Goal: Information Seeking & Learning: Learn about a topic

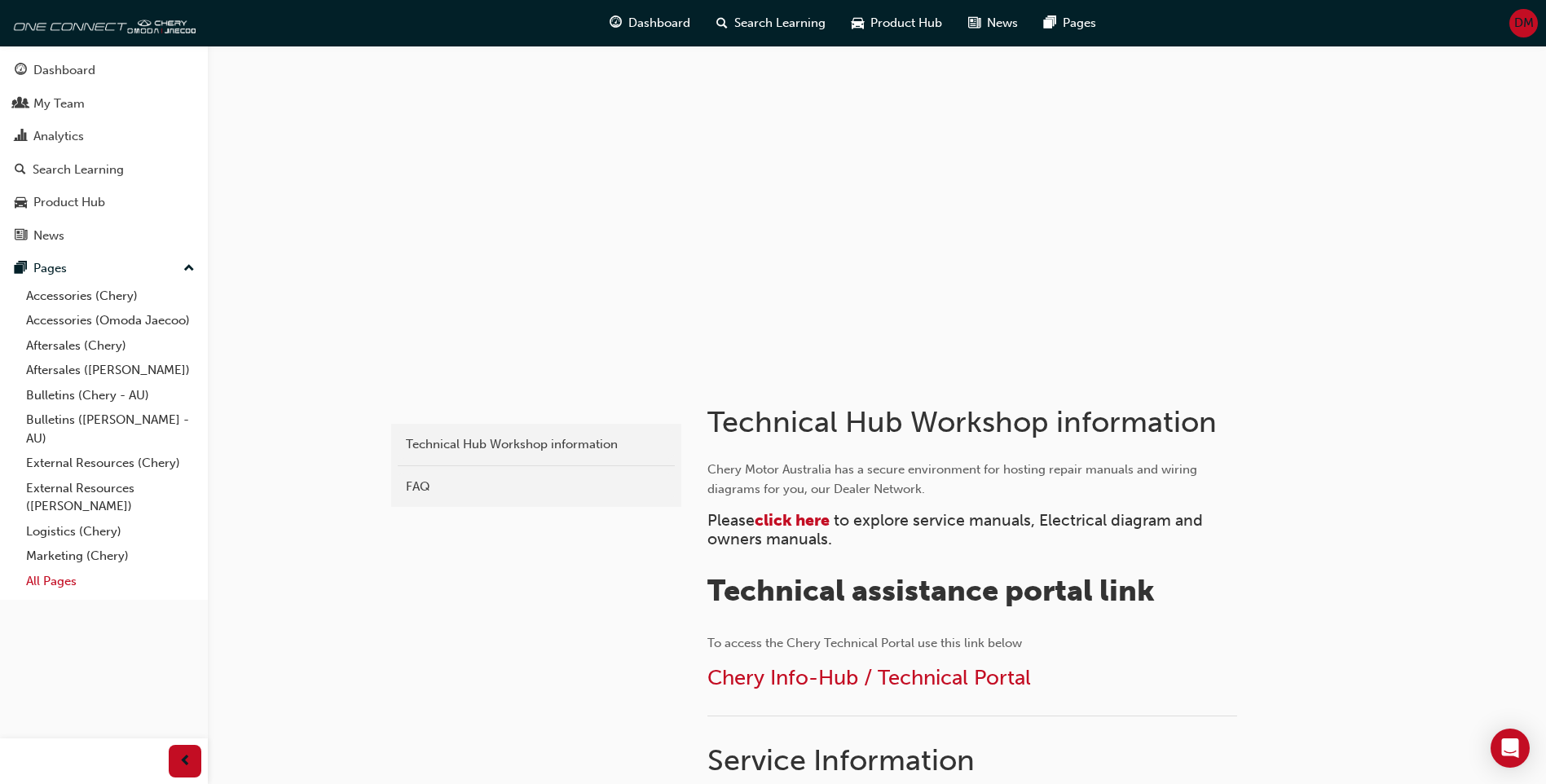
click at [60, 574] on link "All Pages" at bounding box center [111, 581] width 182 height 26
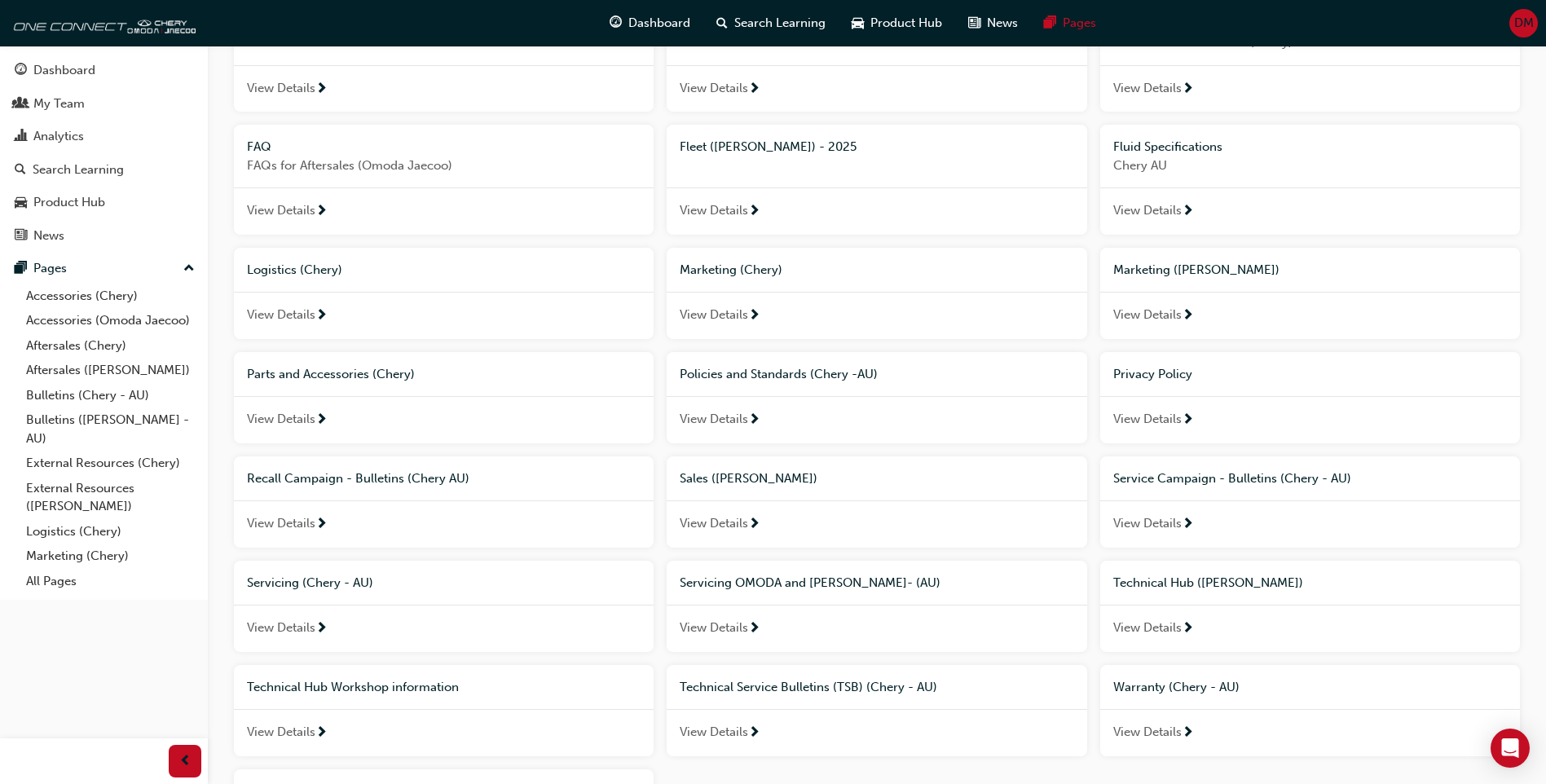
scroll to position [489, 0]
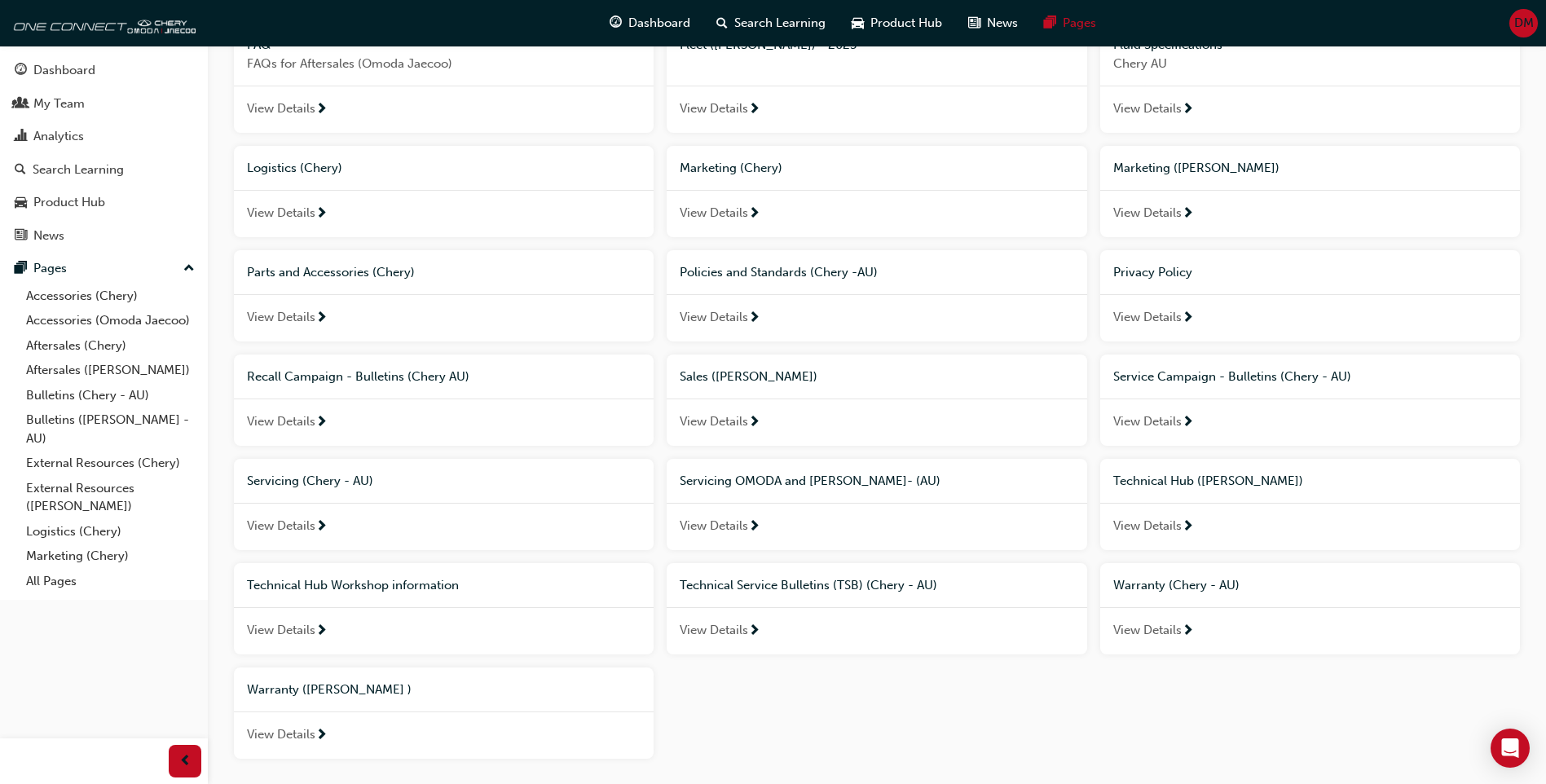
click at [296, 626] on span "View Details" at bounding box center [281, 631] width 69 height 19
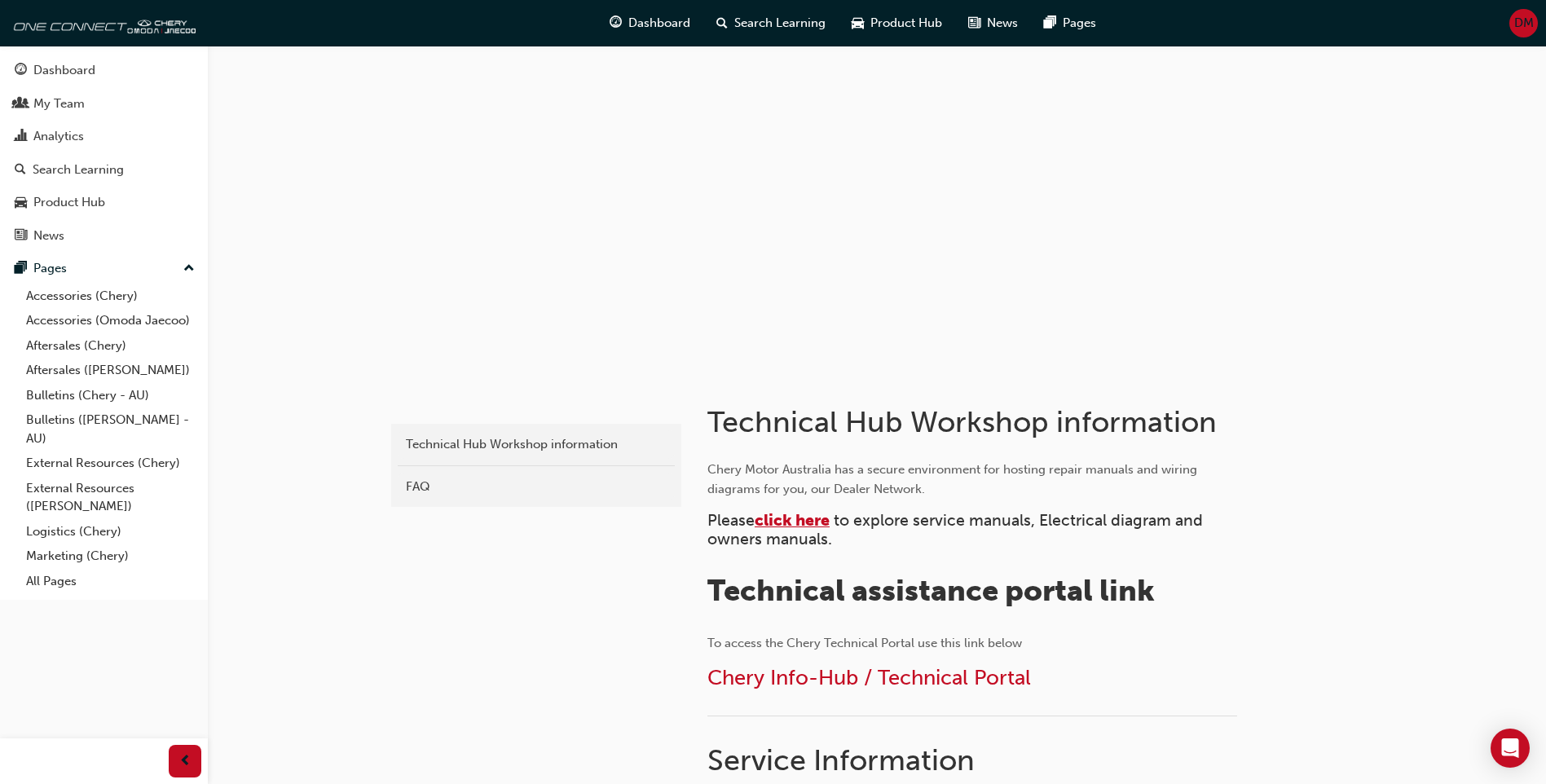
click at [809, 521] on span "click here" at bounding box center [792, 520] width 75 height 19
click at [92, 584] on link "All Pages" at bounding box center [111, 581] width 182 height 26
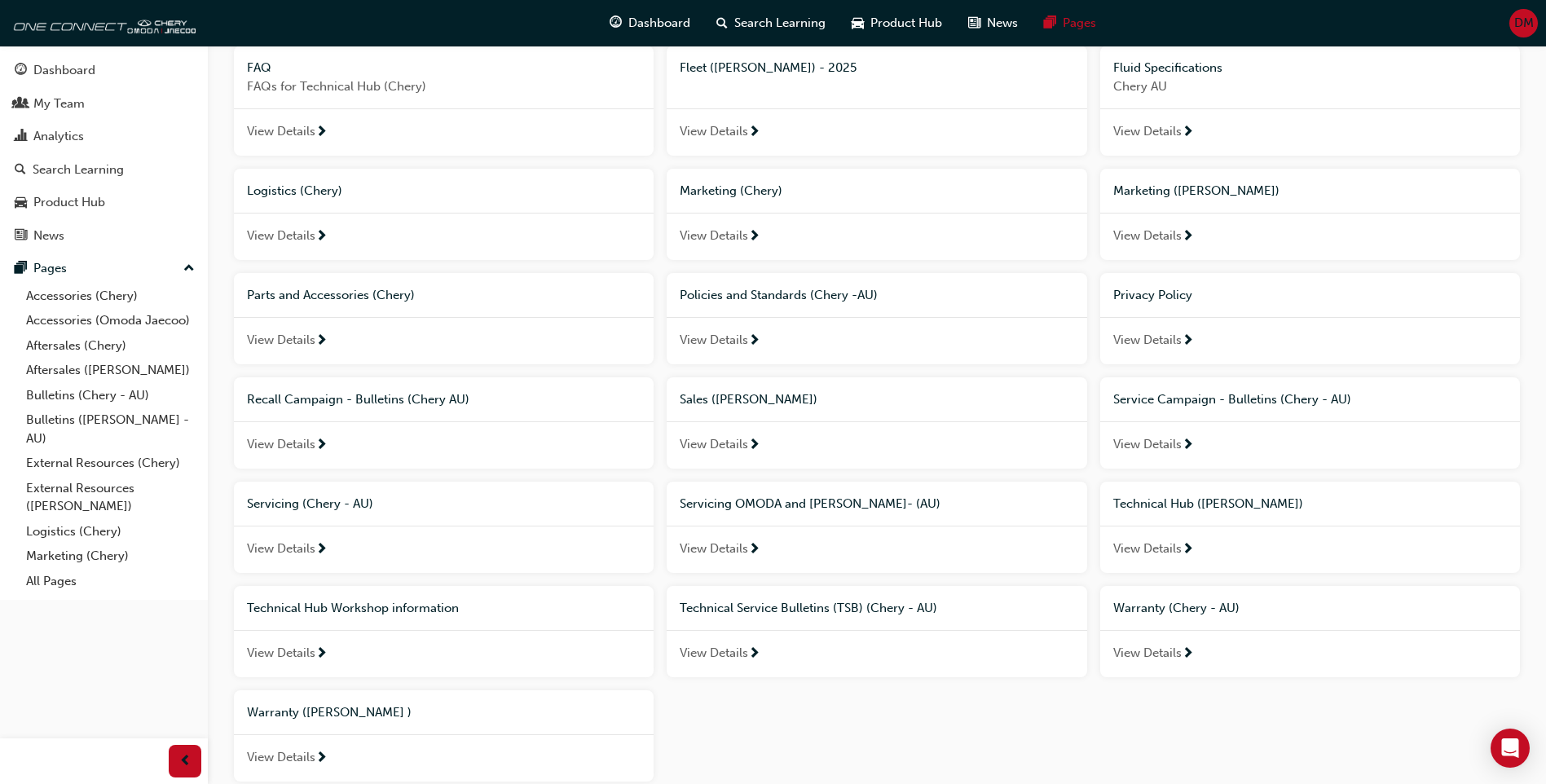
scroll to position [489, 0]
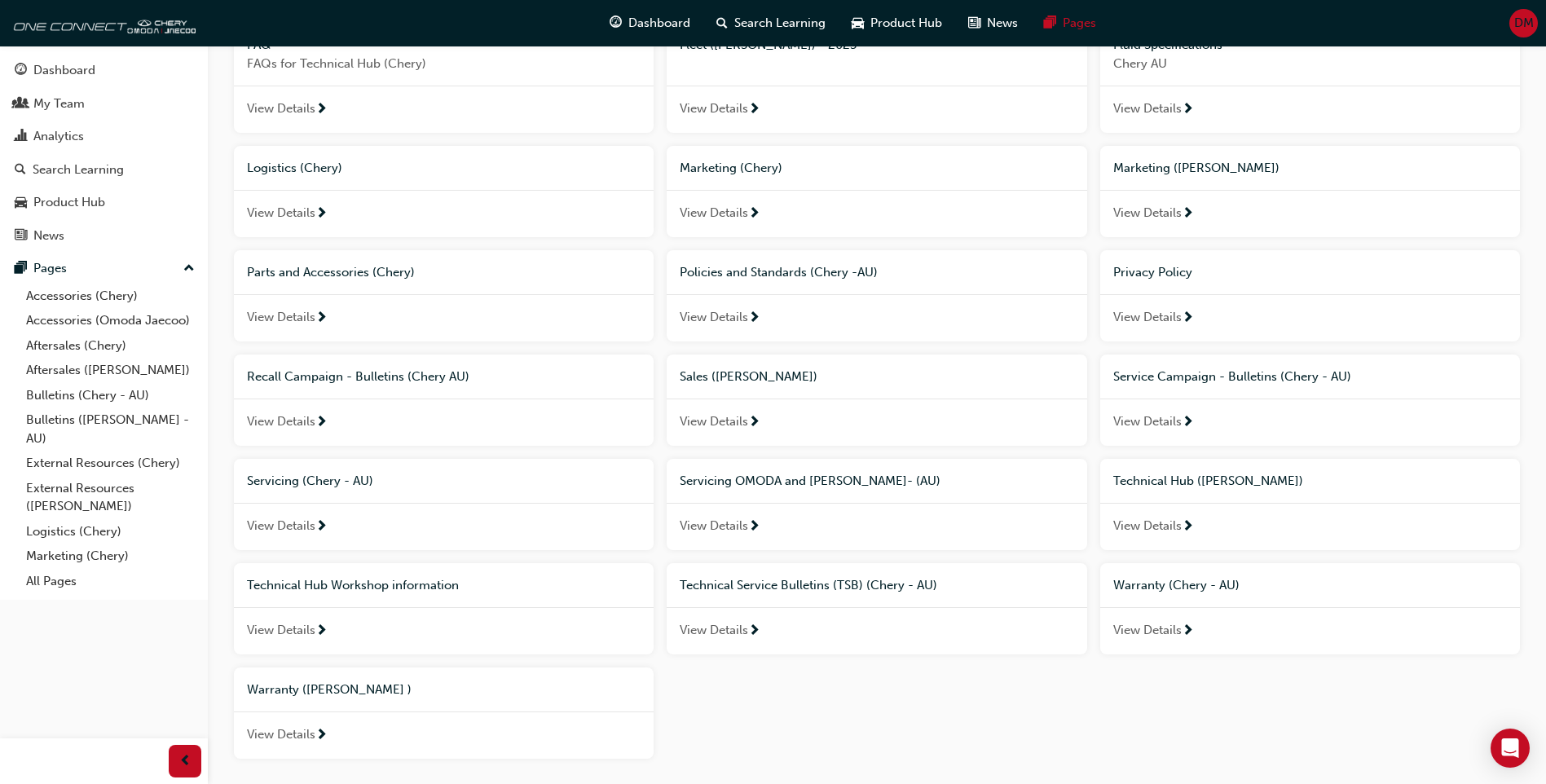
click at [1204, 524] on div "View Details" at bounding box center [1311, 527] width 419 height 48
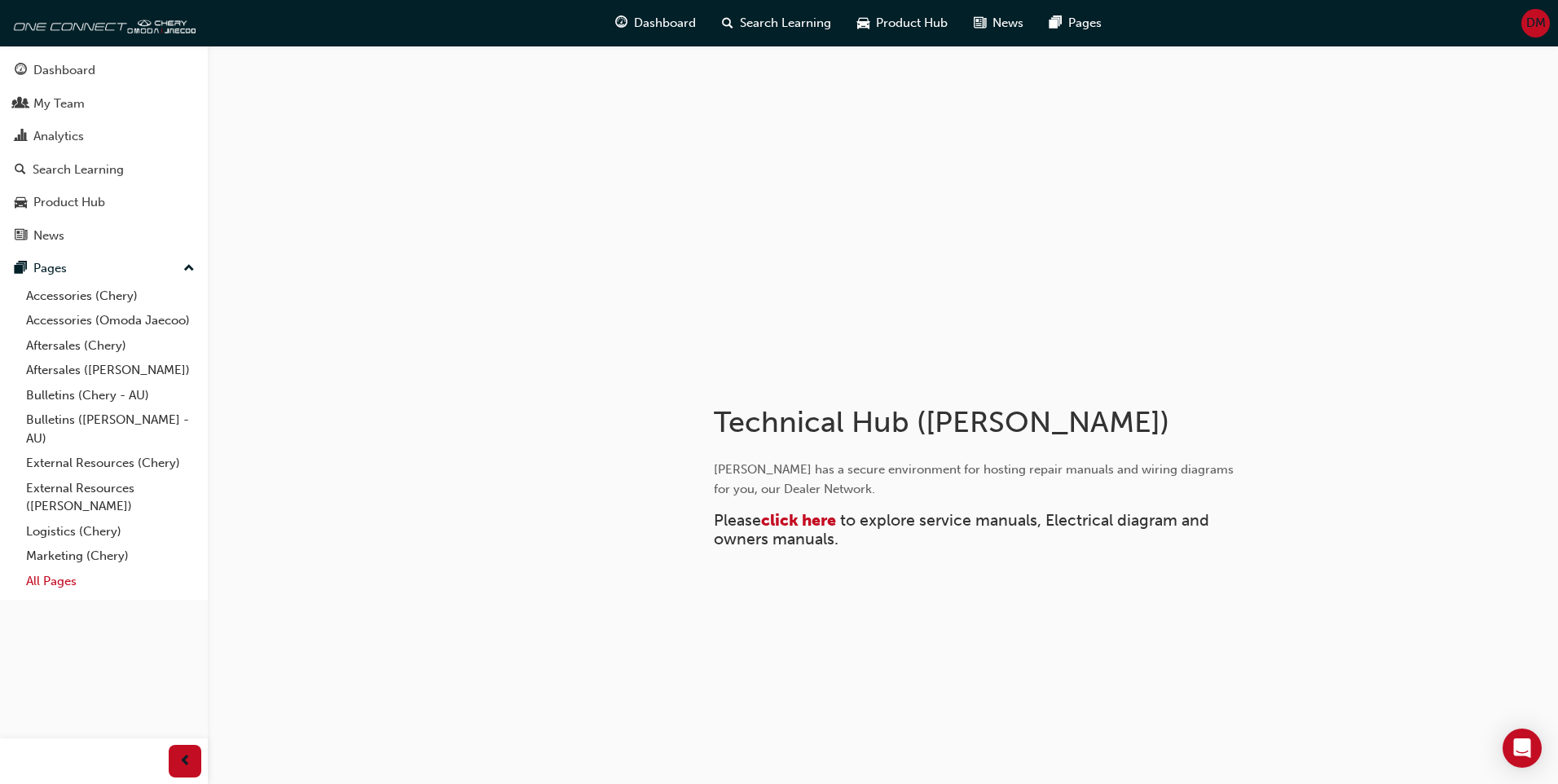
click at [55, 569] on link "All Pages" at bounding box center [111, 581] width 182 height 26
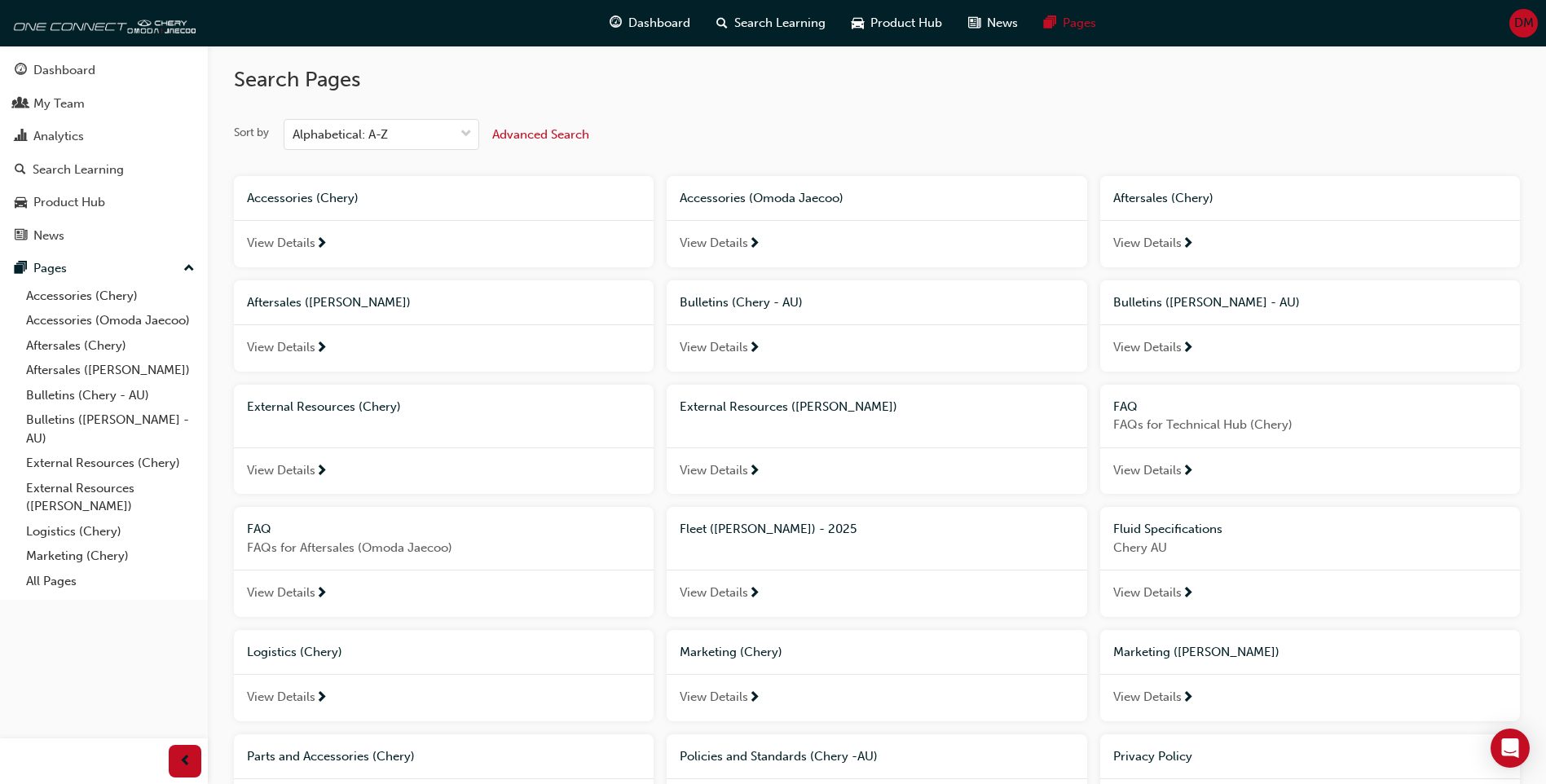
scroll to position [489, 0]
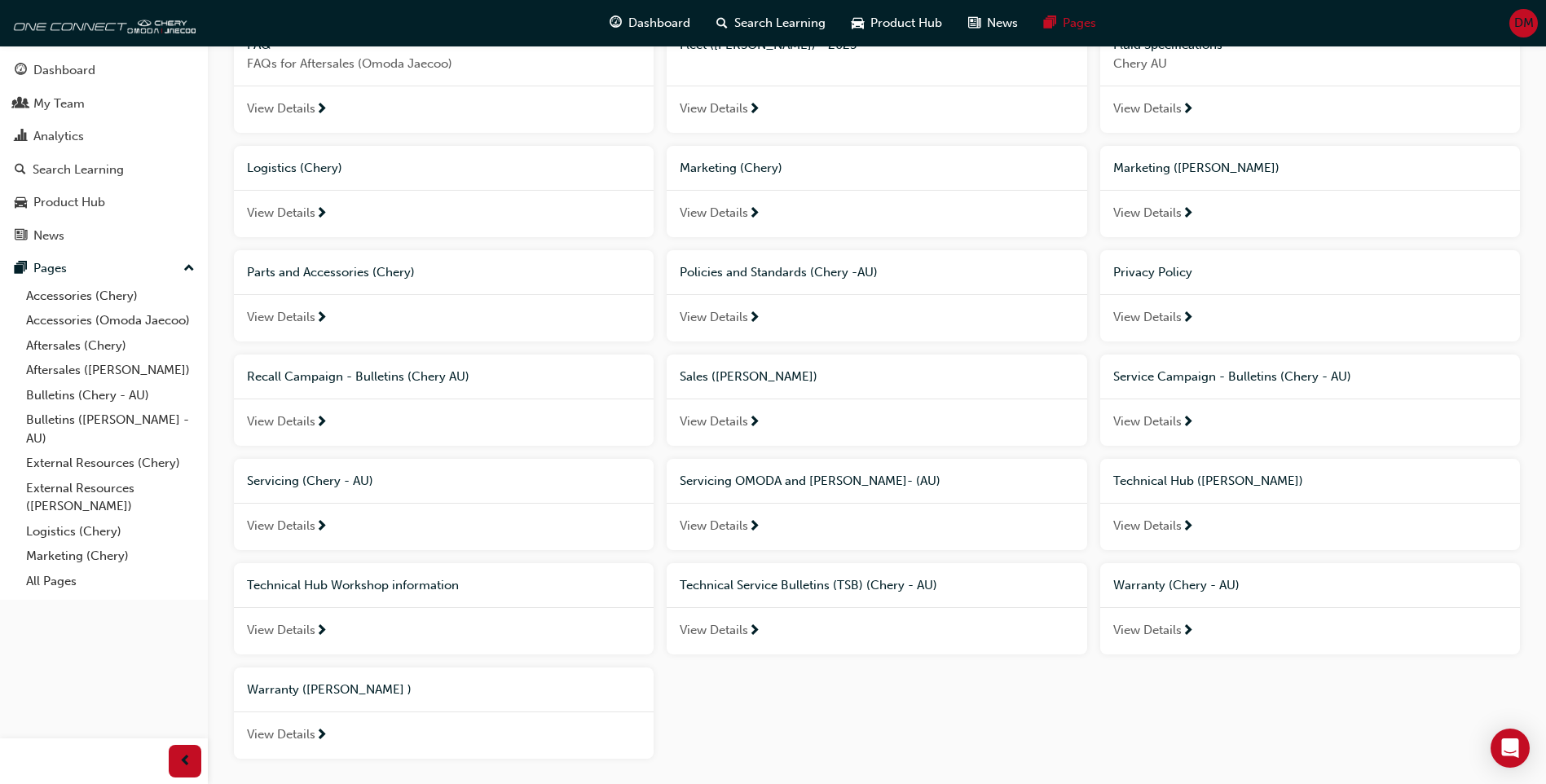
click at [324, 589] on span "Technical Hub Workshop information" at bounding box center [353, 584] width 212 height 14
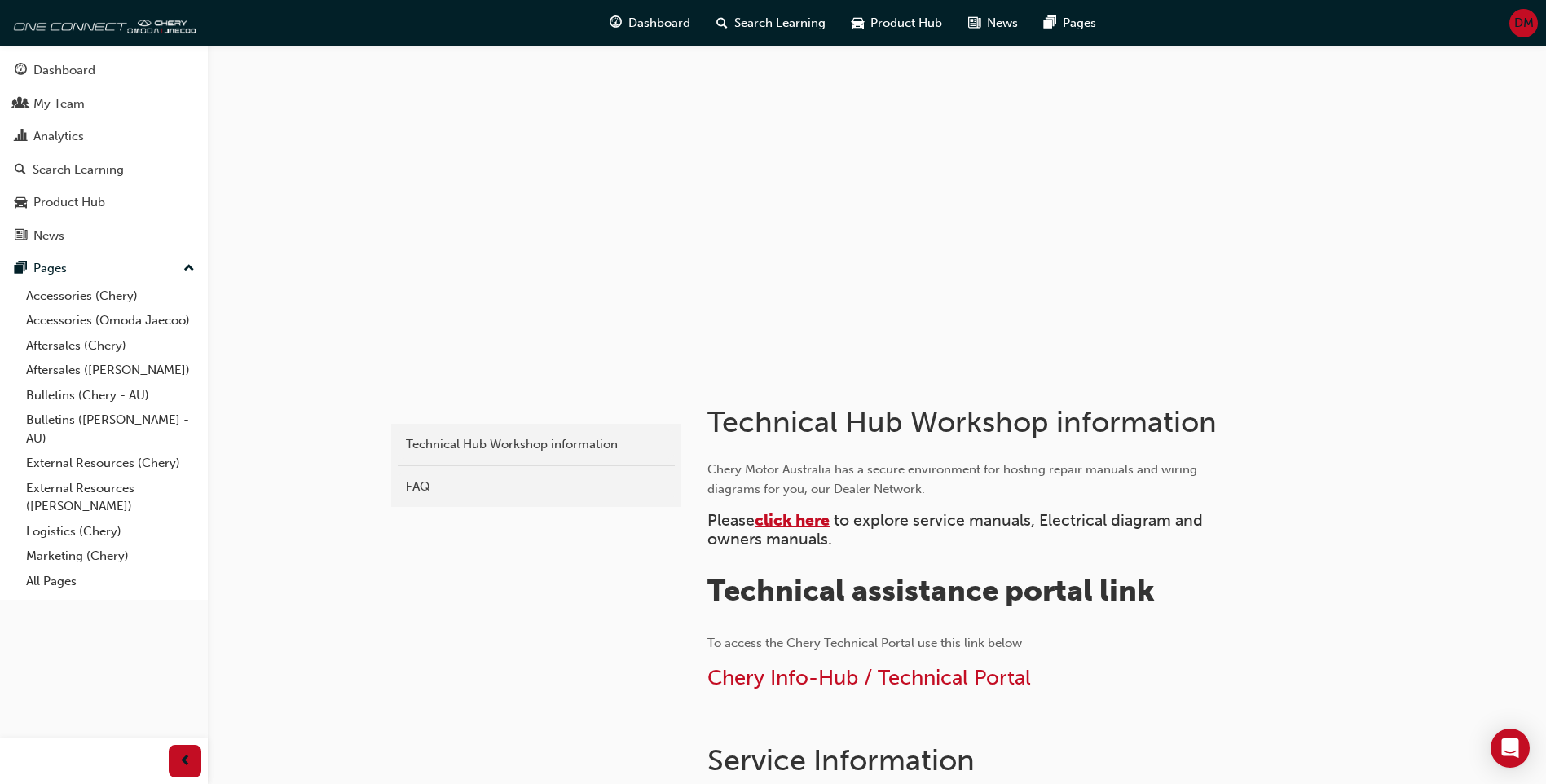
click at [799, 525] on span "click here" at bounding box center [792, 520] width 75 height 19
